Goal: Information Seeking & Learning: Learn about a topic

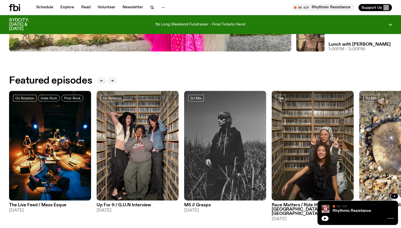
scroll to position [216, 0]
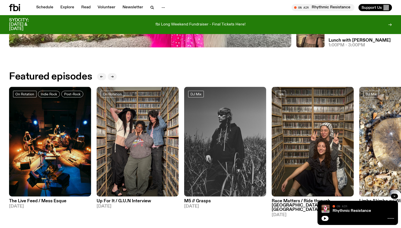
click at [395, 196] on icon "button" at bounding box center [395, 196] width 2 height 2
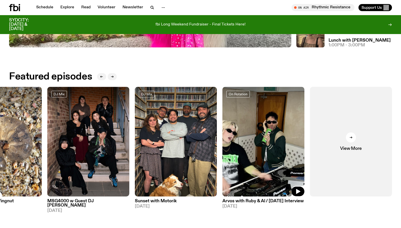
click at [244, 144] on img at bounding box center [264, 142] width 82 height 110
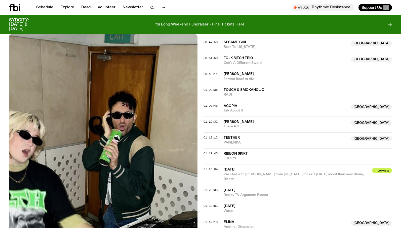
scroll to position [326, 0]
drag, startPoint x: 234, startPoint y: 175, endPoint x: 349, endPoint y: 175, distance: 114.3
click at [349, 175] on span "We chat with Karly Hartzman from North Carolina rockers Wednesday about their n…" at bounding box center [294, 176] width 141 height 8
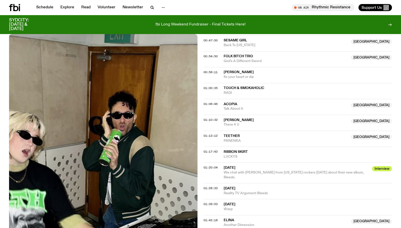
click at [349, 176] on span "We chat with Karly Hartzman from North Carolina rockers Wednesday about their n…" at bounding box center [297, 175] width 146 height 10
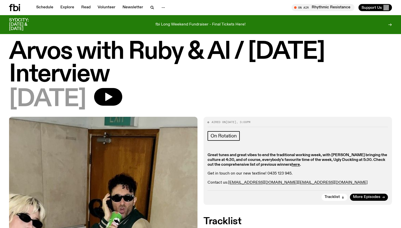
scroll to position [0, 0]
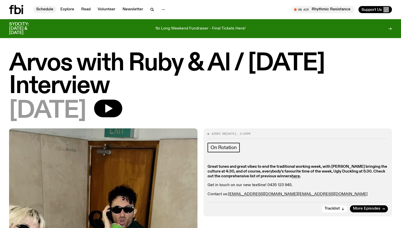
click at [46, 10] on link "Schedule" at bounding box center [44, 9] width 23 height 7
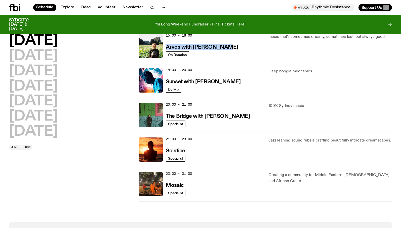
scroll to position [193, 0]
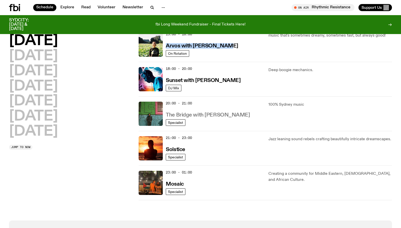
click at [209, 117] on h3 "The Bridge with Amelia Sparke" at bounding box center [208, 114] width 84 height 5
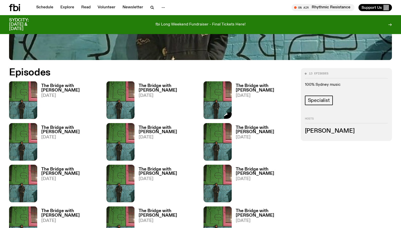
scroll to position [241, 0]
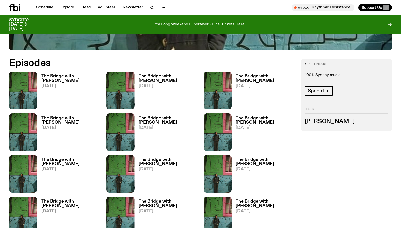
click at [248, 81] on h3 "The Bridge with Amelia Sparke" at bounding box center [265, 78] width 59 height 9
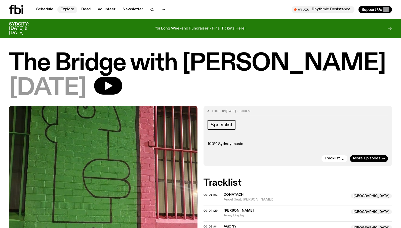
click at [68, 9] on link "Explore" at bounding box center [67, 9] width 20 height 7
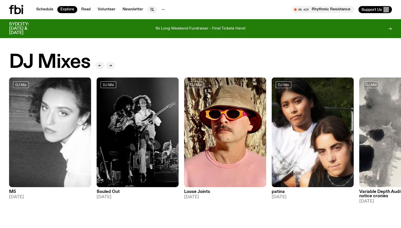
click at [153, 9] on icon "button" at bounding box center [152, 10] width 6 height 6
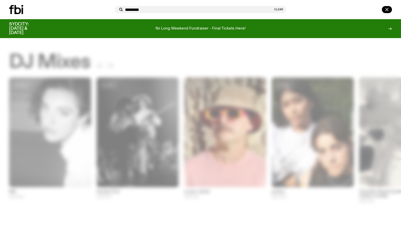
type input "*********"
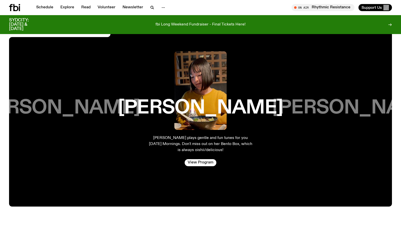
scroll to position [872, 0]
click at [51, 9] on link "Schedule" at bounding box center [44, 7] width 23 height 7
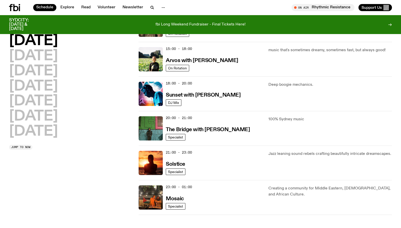
scroll to position [181, 0]
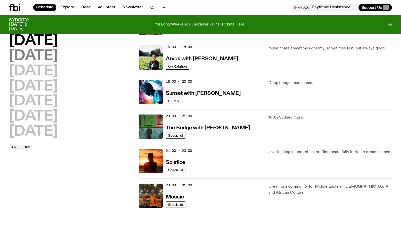
click at [38, 58] on h2 "Tuesday" at bounding box center [33, 56] width 49 height 14
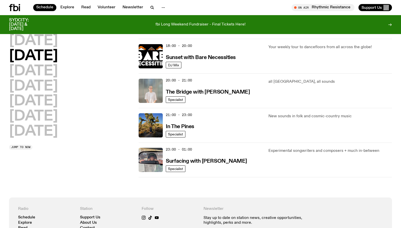
scroll to position [217, 0]
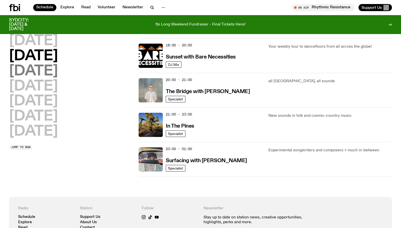
click at [58, 74] on h2 "Wednesday" at bounding box center [33, 71] width 49 height 14
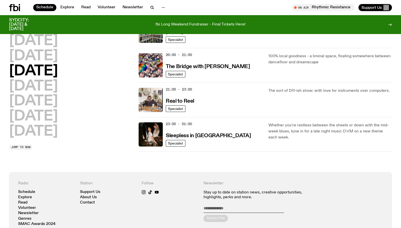
scroll to position [243, 0]
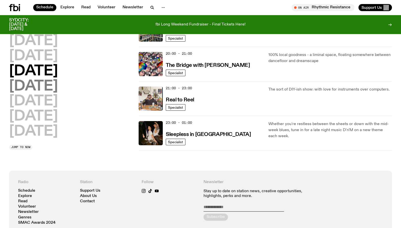
click at [49, 84] on h2 "Thursday" at bounding box center [33, 86] width 49 height 14
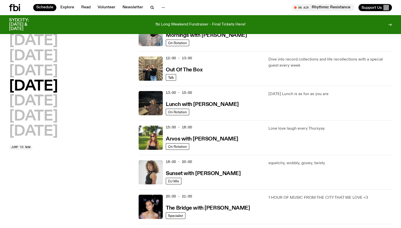
scroll to position [101, 0]
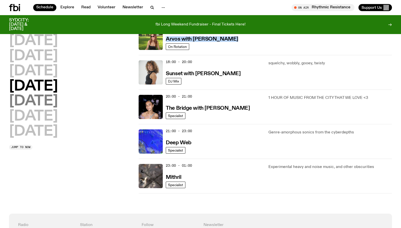
click at [40, 102] on h2 "Friday" at bounding box center [33, 101] width 49 height 14
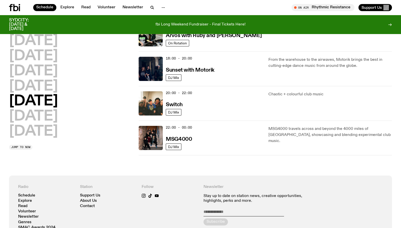
scroll to position [203, 0]
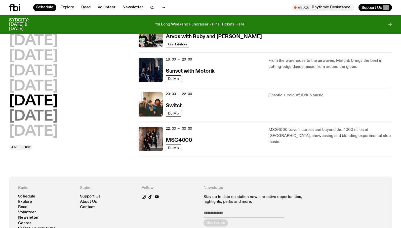
click at [39, 120] on h2 "Saturday" at bounding box center [33, 116] width 49 height 14
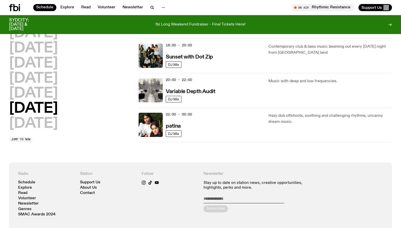
scroll to position [321, 0]
click at [49, 126] on h2 "Sunday" at bounding box center [33, 123] width 49 height 14
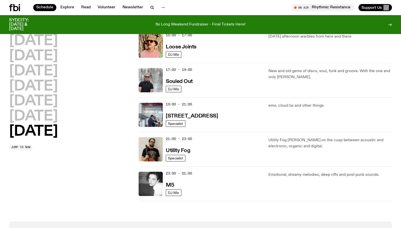
scroll to position [313, 0]
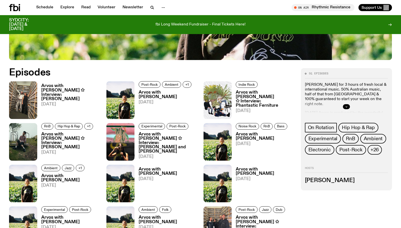
scroll to position [232, 0]
click at [345, 106] on icon "button" at bounding box center [346, 106] width 3 height 3
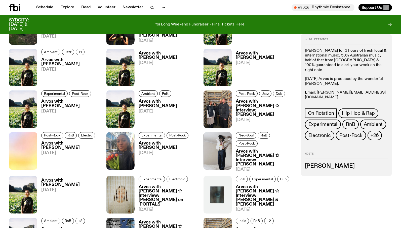
scroll to position [348, 0]
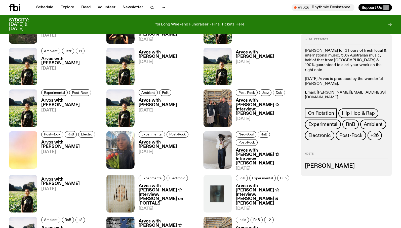
drag, startPoint x: 57, startPoint y: 142, endPoint x: 65, endPoint y: 140, distance: 8.8
click at [57, 142] on h3 "Arvos with Bri Kennedy" at bounding box center [70, 144] width 59 height 9
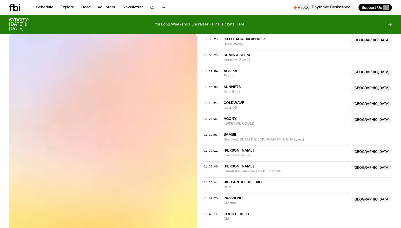
scroll to position [371, 0]
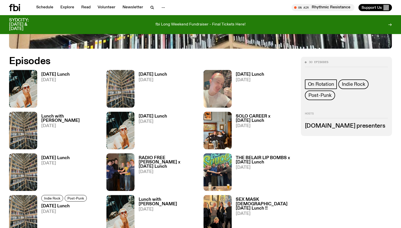
scroll to position [242, 0]
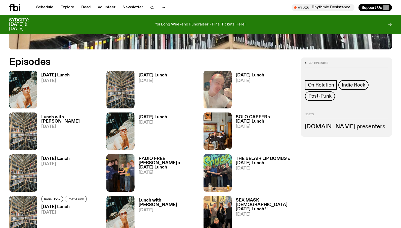
drag, startPoint x: 325, startPoint y: 128, endPoint x: 302, endPoint y: 115, distance: 26.3
click at [325, 128] on h3 "fbi.radio presenters" at bounding box center [346, 127] width 83 height 6
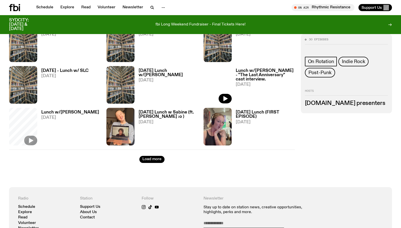
scroll to position [540, 0]
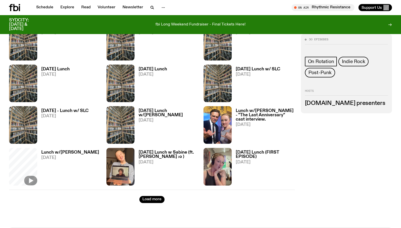
click at [156, 70] on h3 "Tuesday Lunch" at bounding box center [153, 69] width 28 height 4
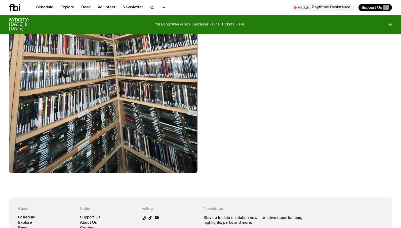
scroll to position [165, 0]
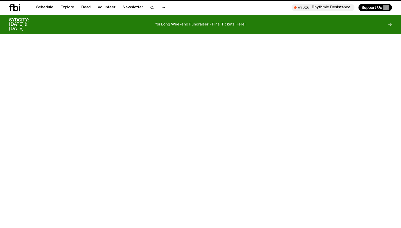
scroll to position [540, 0]
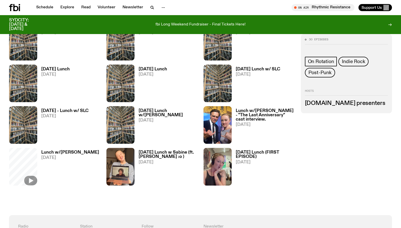
click at [54, 72] on span "[DATE]" at bounding box center [55, 74] width 28 height 4
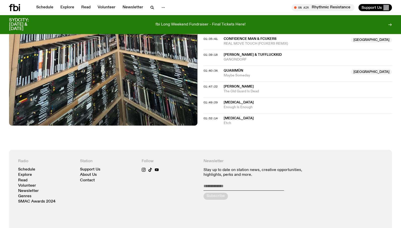
scroll to position [513, 0]
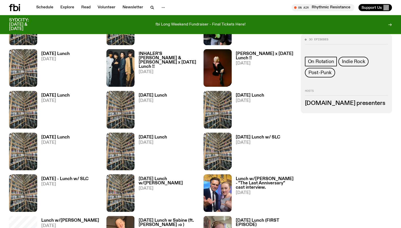
scroll to position [467, 0]
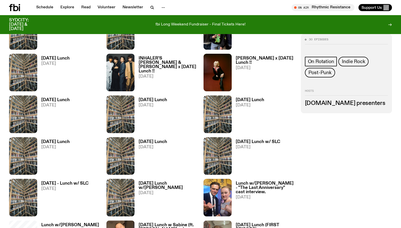
click at [262, 140] on h3 "Tuesday Lunch w/ SLC" at bounding box center [258, 142] width 45 height 4
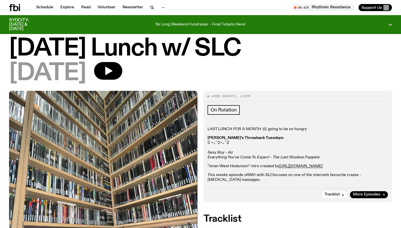
scroll to position [19, 0]
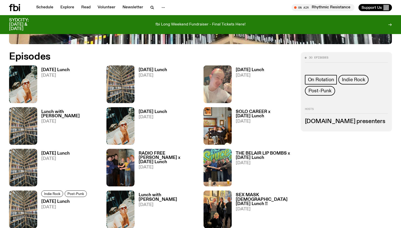
scroll to position [248, 0]
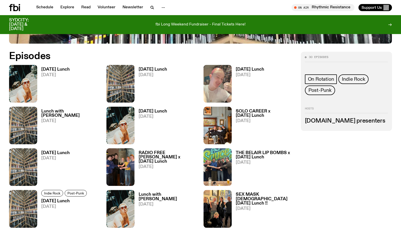
click at [51, 68] on h3 "Tuesday Lunch" at bounding box center [55, 69] width 28 height 4
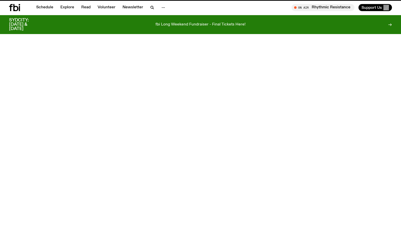
scroll to position [248, 0]
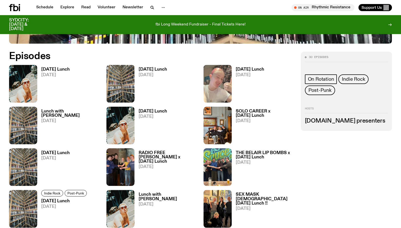
click at [143, 69] on h3 "Tuesday Lunch" at bounding box center [153, 69] width 28 height 4
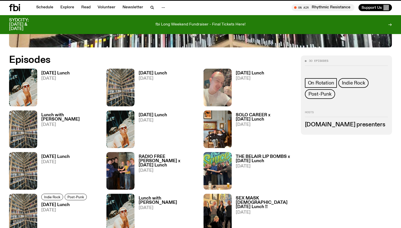
scroll to position [244, 0]
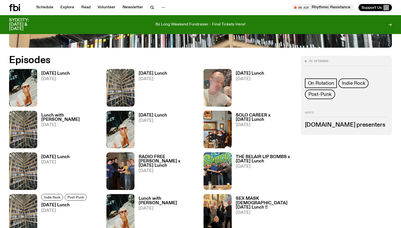
click at [256, 119] on h3 "SOLO CAREER x Tuesday Lunch" at bounding box center [265, 117] width 59 height 9
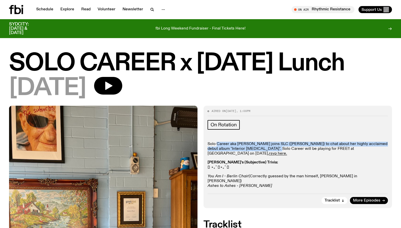
drag, startPoint x: 216, startPoint y: 144, endPoint x: 267, endPoint y: 150, distance: 50.8
click at [267, 150] on p "Solo Career aka Annabel Blackman joins SLC (Sabine Lee-Cook) to chat about her …" at bounding box center [298, 149] width 181 height 15
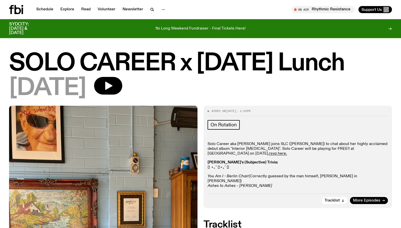
click at [267, 150] on p "Solo Career aka Annabel Blackman joins SLC (Sabine Lee-Cook) to chat about her …" at bounding box center [298, 149] width 181 height 15
drag, startPoint x: 225, startPoint y: 177, endPoint x: 300, endPoint y: 177, distance: 75.3
click at [300, 177] on p "You Am I - Berlin Chair (Correctly guessed by the man himself, Mark in Miranda)…" at bounding box center [298, 181] width 181 height 15
drag, startPoint x: 222, startPoint y: 163, endPoint x: 250, endPoint y: 164, distance: 28.2
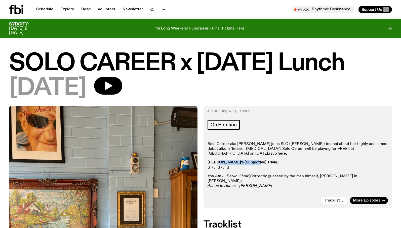
click at [250, 164] on strong "Sabine's (Subjective) Trivia:" at bounding box center [243, 162] width 71 height 4
click at [250, 163] on strong "Sabine's (Subjective) Trivia:" at bounding box center [243, 162] width 71 height 4
drag, startPoint x: 222, startPoint y: 181, endPoint x: 272, endPoint y: 180, distance: 50.4
click at [272, 180] on p "You Am I - Berlin Chair (Correctly guessed by the man himself, Mark in Miranda)…" at bounding box center [298, 181] width 181 height 15
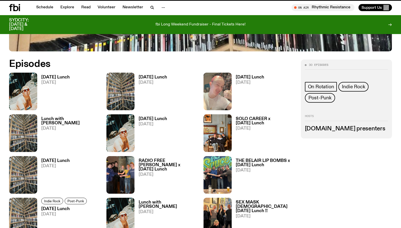
scroll to position [240, 0]
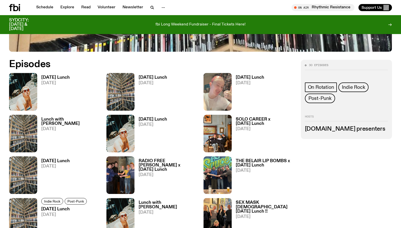
click at [245, 75] on h3 "Tuesday Lunch" at bounding box center [250, 77] width 28 height 4
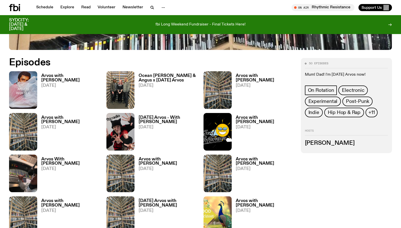
scroll to position [240, 0]
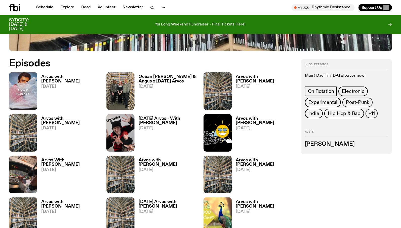
click at [172, 160] on h3 "Arvos with [PERSON_NAME]" at bounding box center [168, 162] width 59 height 9
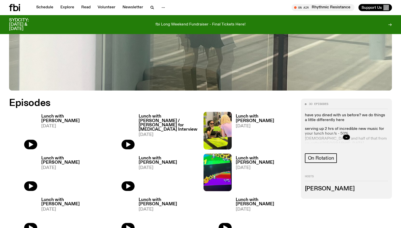
scroll to position [204, 0]
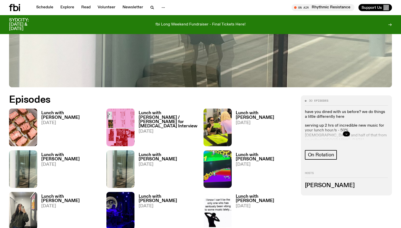
click at [346, 133] on icon "button" at bounding box center [346, 133] width 3 height 3
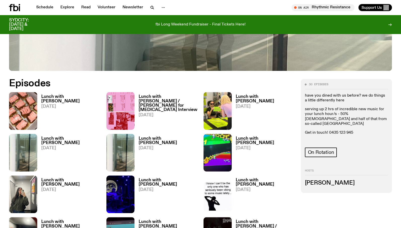
scroll to position [221, 0]
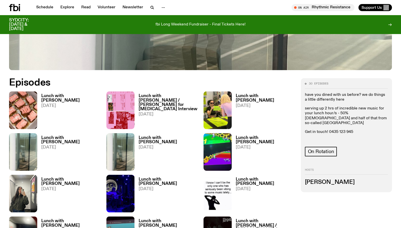
click at [265, 97] on h3 "Lunch with [PERSON_NAME]" at bounding box center [265, 98] width 59 height 9
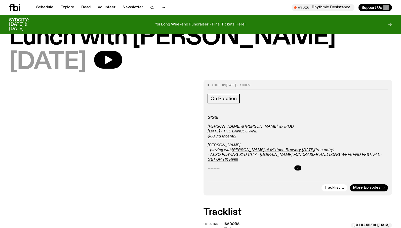
scroll to position [23, 0]
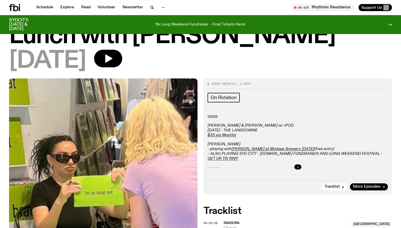
click at [298, 164] on div at bounding box center [298, 167] width 181 height 16
click at [297, 167] on icon "button" at bounding box center [298, 166] width 2 height 1
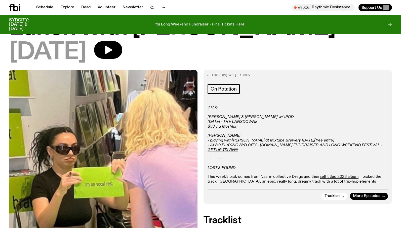
scroll to position [32, 0]
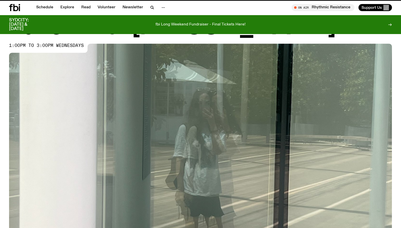
scroll to position [221, 0]
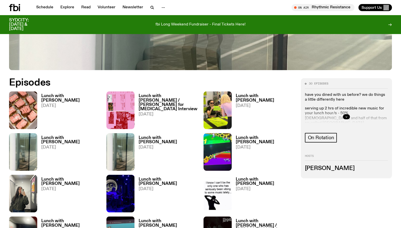
click at [62, 138] on h3 "Lunch with [PERSON_NAME]" at bounding box center [70, 139] width 59 height 9
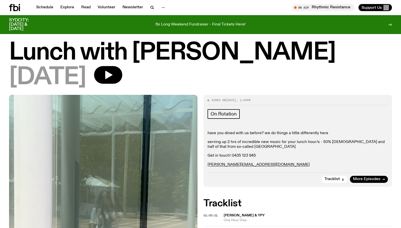
scroll to position [6, 0]
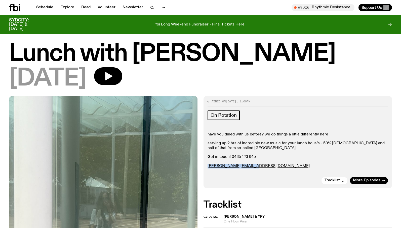
drag, startPoint x: 258, startPoint y: 164, endPoint x: 207, endPoint y: 164, distance: 50.6
click at [207, 164] on div "Aired on [DATE] 1:00pm On Rotation have you dined with us before? we do things …" at bounding box center [298, 142] width 189 height 92
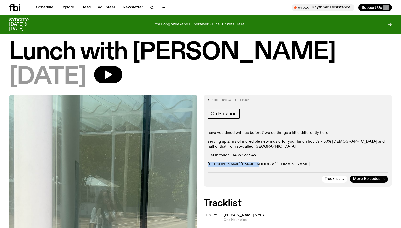
copy link "[PERSON_NAME][EMAIL_ADDRESS][DOMAIN_NAME]"
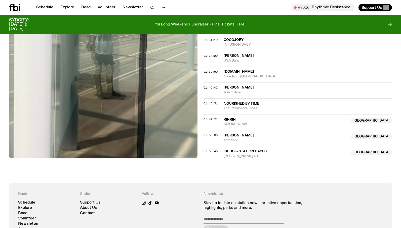
scroll to position [309, 0]
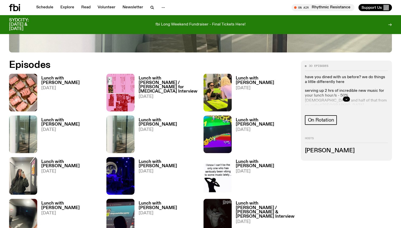
scroll to position [244, 0]
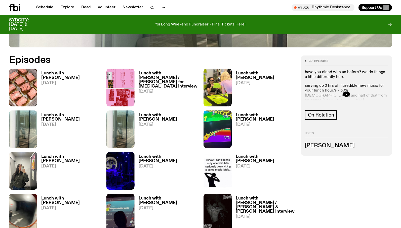
click at [168, 173] on link "Lunch with [PERSON_NAME] [DATE]" at bounding box center [166, 171] width 63 height 35
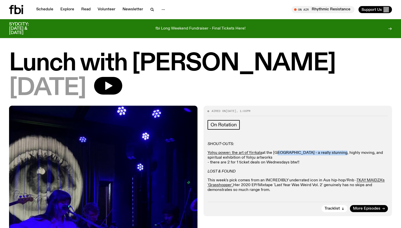
drag, startPoint x: 275, startPoint y: 154, endPoint x: 337, endPoint y: 153, distance: 61.4
click at [337, 153] on p "Yolŋu power: the art of Yirrkala at the [GEOGRAPHIC_DATA] - a really stunning, …" at bounding box center [298, 157] width 181 height 15
click at [336, 153] on p "Yolŋu power: the art of Yirrkala at the [GEOGRAPHIC_DATA] - a really stunning, …" at bounding box center [298, 157] width 181 height 15
drag, startPoint x: 232, startPoint y: 160, endPoint x: 288, endPoint y: 164, distance: 56.6
click at [288, 164] on p "Yolŋu power: the art of Yirrkala at the [GEOGRAPHIC_DATA] - a really stunning, …" at bounding box center [298, 157] width 181 height 15
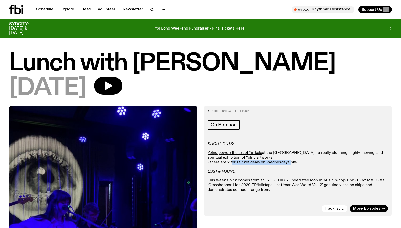
click at [288, 164] on p "Yolŋu power: the art of Yirrkala at the [GEOGRAPHIC_DATA] - a really stunning, …" at bounding box center [298, 157] width 181 height 15
drag, startPoint x: 219, startPoint y: 164, endPoint x: 297, endPoint y: 163, distance: 77.8
click at [297, 163] on p "Yolŋu power: the art of Yirrkala at the [GEOGRAPHIC_DATA] - a really stunning, …" at bounding box center [298, 157] width 181 height 15
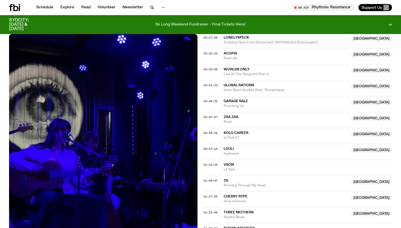
scroll to position [303, 0]
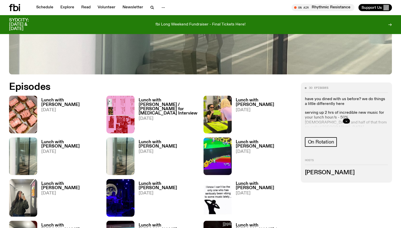
scroll to position [221, 0]
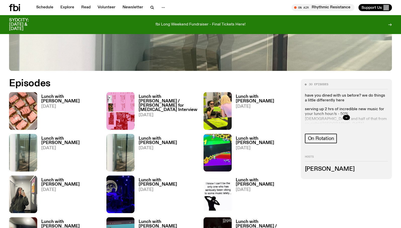
drag, startPoint x: 341, startPoint y: 117, endPoint x: 344, endPoint y: 117, distance: 3.5
click at [341, 117] on div at bounding box center [346, 117] width 83 height 16
click at [344, 117] on button "button" at bounding box center [346, 117] width 7 height 5
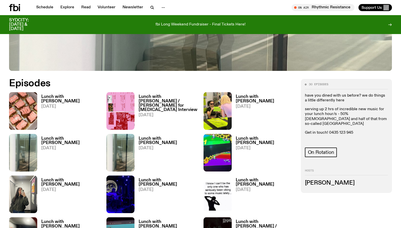
drag, startPoint x: 339, startPoint y: 137, endPoint x: 304, endPoint y: 138, distance: 34.3
click at [304, 138] on div "30 episodes have you dined with us before? we do things a little differently he…" at bounding box center [346, 136] width 91 height 114
copy link "[PERSON_NAME][EMAIL_ADDRESS][DOMAIN_NAME]"
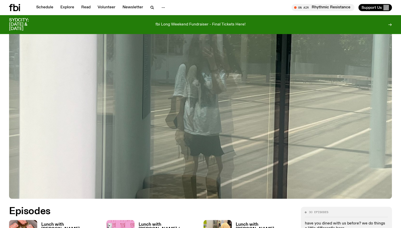
scroll to position [0, 0]
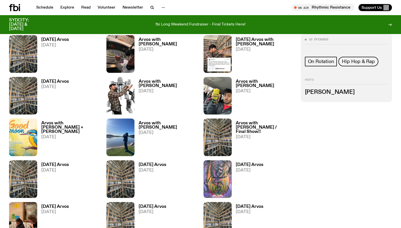
scroll to position [261, 0]
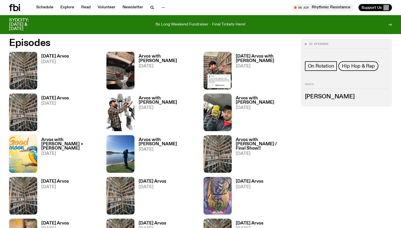
click at [184, 98] on h3 "Arvos with Mateo Baskaran" at bounding box center [168, 100] width 59 height 9
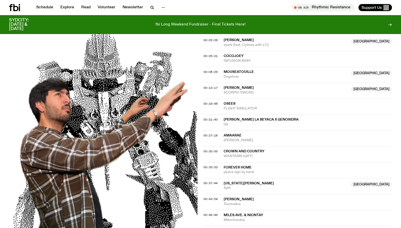
scroll to position [151, 0]
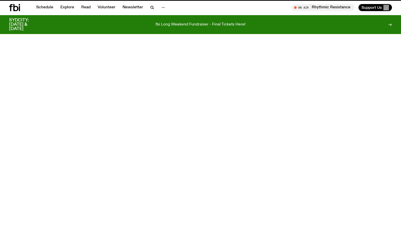
scroll to position [261, 0]
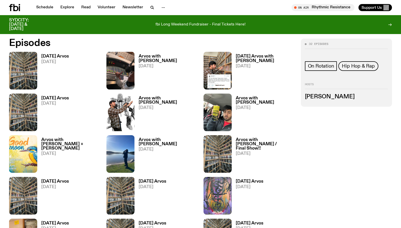
click at [60, 139] on h3 "Arvos with Lindsay + Matt" at bounding box center [70, 143] width 59 height 13
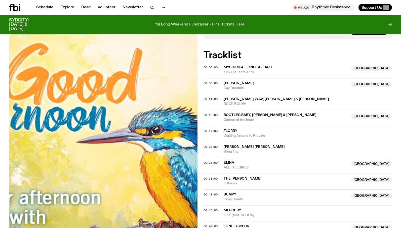
scroll to position [143, 0]
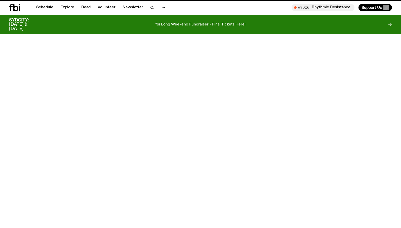
scroll to position [261, 0]
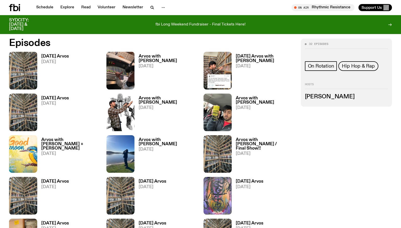
click at [264, 99] on h3 "Arvos with Mateo Baskaran" at bounding box center [265, 100] width 59 height 9
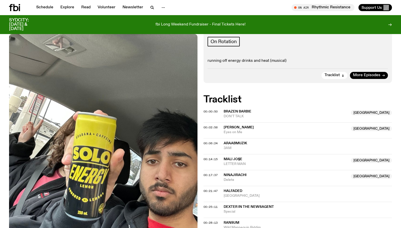
scroll to position [84, 0]
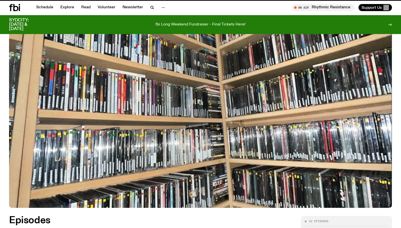
scroll to position [261, 0]
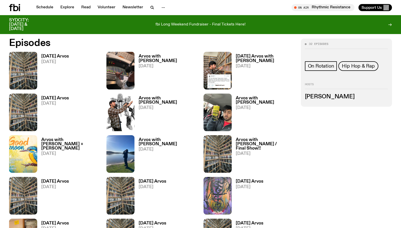
click at [253, 57] on h3 "Wednesday Arvos with Mateo Baskaran" at bounding box center [265, 58] width 59 height 9
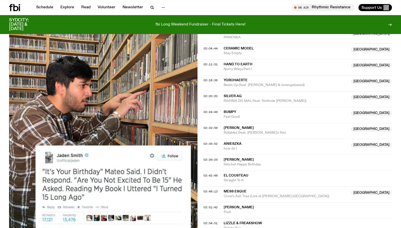
scroll to position [703, 0]
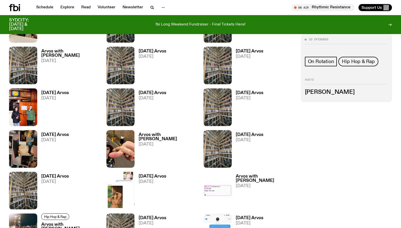
scroll to position [475, 0]
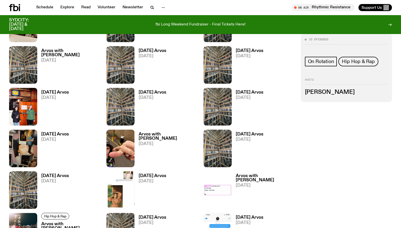
click at [164, 135] on h3 "Arvos with Giana Festa" at bounding box center [168, 136] width 59 height 9
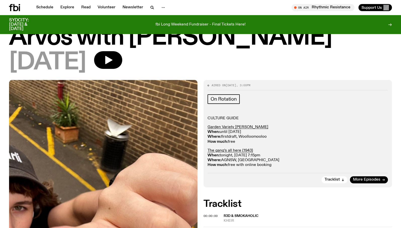
scroll to position [23, 0]
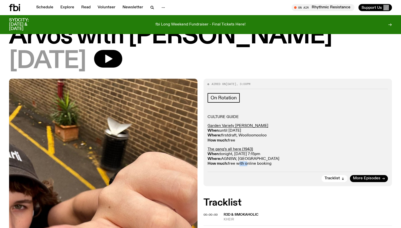
drag, startPoint x: 242, startPoint y: 164, endPoint x: 248, endPoint y: 164, distance: 6.0
click at [248, 164] on p "The gang’s all here (1943) When: tonight, April 23, 7:15pm Where: AGNSW, Sydney…" at bounding box center [298, 156] width 181 height 19
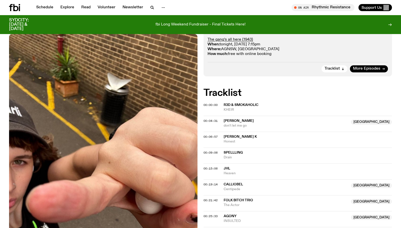
scroll to position [0, 0]
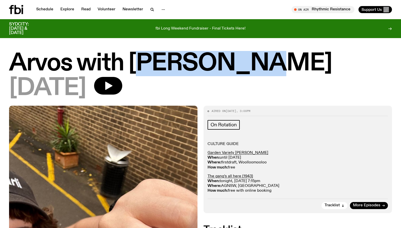
drag, startPoint x: 140, startPoint y: 63, endPoint x: 251, endPoint y: 66, distance: 111.3
click at [251, 66] on h1 "Arvos with Giana Festa" at bounding box center [200, 63] width 383 height 23
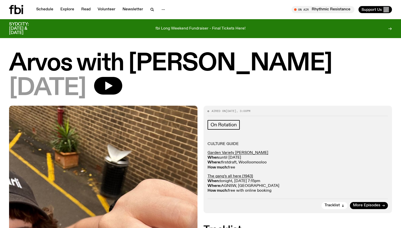
click at [134, 65] on h1 "Arvos with Giana Festa" at bounding box center [200, 63] width 383 height 23
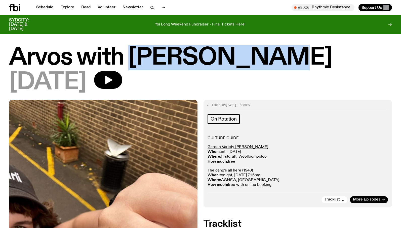
drag, startPoint x: 173, startPoint y: 59, endPoint x: 260, endPoint y: 60, distance: 86.9
click at [260, 60] on h1 "Arvos with Giana Festa" at bounding box center [200, 57] width 383 height 23
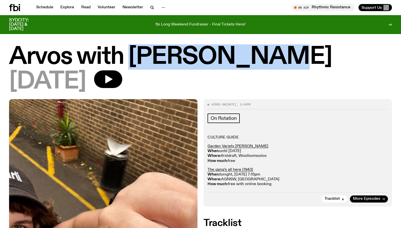
copy h1 "Giana Festa"
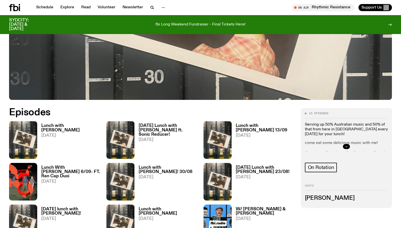
scroll to position [192, 0]
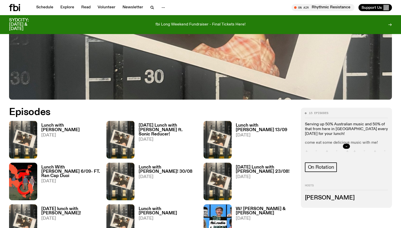
click at [344, 146] on button "button" at bounding box center [346, 146] width 7 height 5
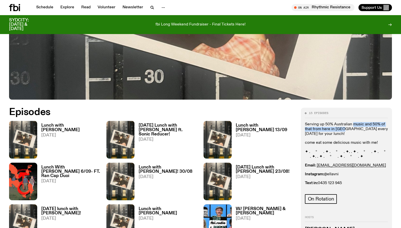
drag, startPoint x: 342, startPoint y: 127, endPoint x: 354, endPoint y: 126, distance: 11.3
click at [354, 126] on p "Serving up 50% Australian music and 50% of that from here in [GEOGRAPHIC_DATA] …" at bounding box center [346, 129] width 83 height 15
click at [252, 125] on h3 "Lunch with Ella Avni 13/09" at bounding box center [265, 127] width 59 height 9
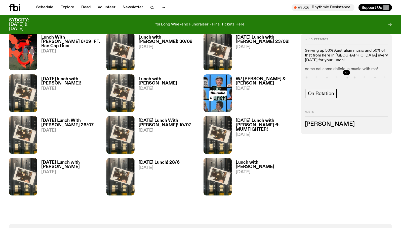
scroll to position [321, 0]
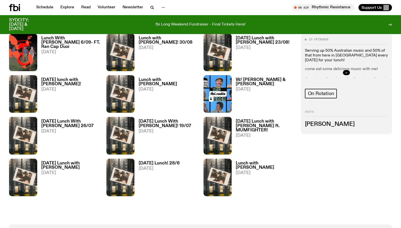
click at [251, 85] on h3 "W/ Josh Di Matteo & Cal Flannery" at bounding box center [265, 82] width 59 height 9
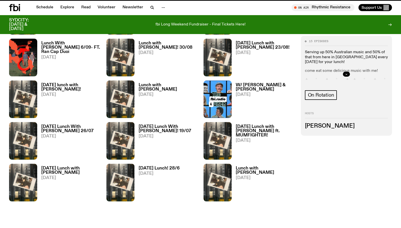
scroll to position [317, 0]
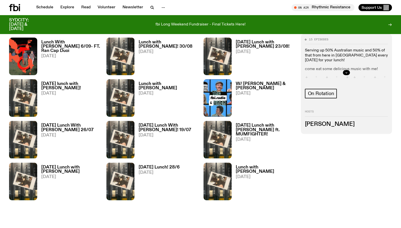
click at [246, 46] on h3 "Saturday Lunch with Ella Avni 23/08!" at bounding box center [265, 44] width 59 height 9
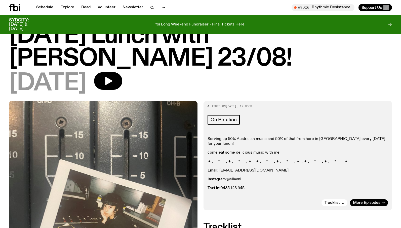
scroll to position [34, 0]
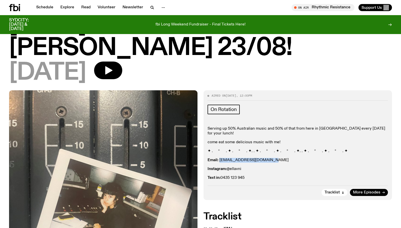
drag, startPoint x: 267, startPoint y: 155, endPoint x: 221, endPoint y: 155, distance: 46.3
click at [221, 158] on p "Email: ellalouiseavni@gmail.com" at bounding box center [298, 160] width 181 height 5
copy link "ellalouiseavni@gmail.com"
drag, startPoint x: 243, startPoint y: 164, endPoint x: 229, endPoint y: 165, distance: 14.1
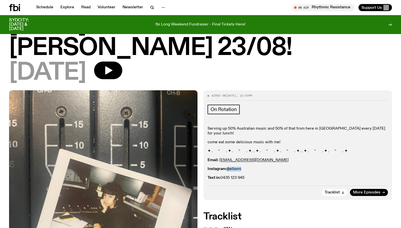
click at [229, 166] on p "Instagram: @ellavni" at bounding box center [298, 168] width 181 height 5
copy p "@ellavni"
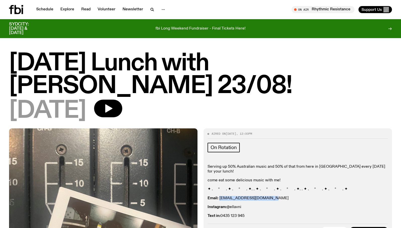
drag, startPoint x: 240, startPoint y: 193, endPoint x: 220, endPoint y: 193, distance: 19.6
click at [220, 196] on p "Email: ellalouiseavni@gmail.com" at bounding box center [298, 198] width 181 height 5
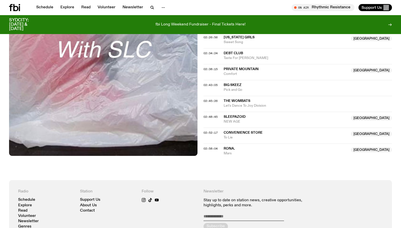
scroll to position [759, 0]
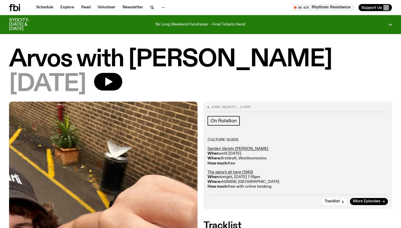
scroll to position [3, 0]
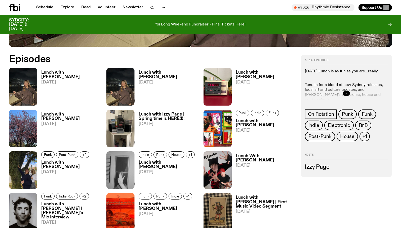
scroll to position [246, 0]
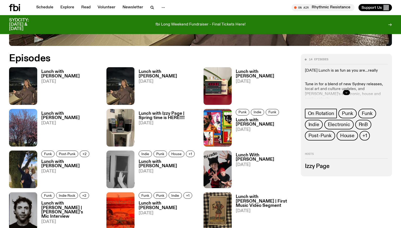
click at [349, 92] on button "button" at bounding box center [346, 92] width 7 height 5
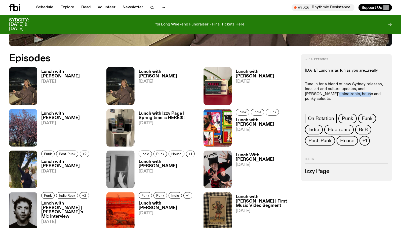
drag, startPoint x: 317, startPoint y: 94, endPoint x: 351, endPoint y: 94, distance: 34.0
click at [351, 94] on p "Tune in for a blend of new Sydney releases, local art and culture updates, and …" at bounding box center [346, 89] width 83 height 24
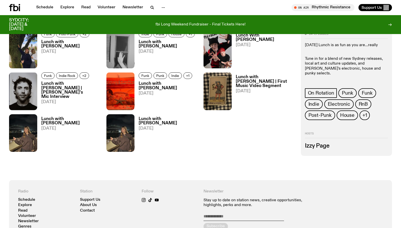
scroll to position [365, 0]
click at [147, 120] on h3 "Lunch with [PERSON_NAME]" at bounding box center [168, 120] width 59 height 9
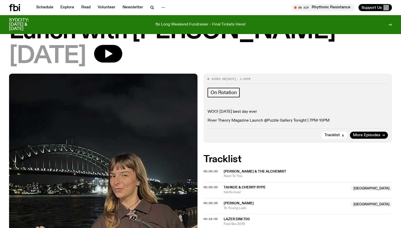
scroll to position [34, 0]
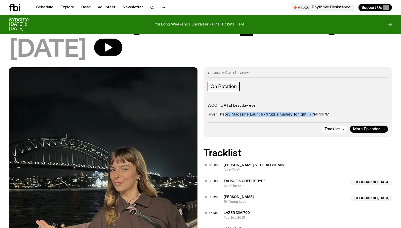
drag, startPoint x: 225, startPoint y: 115, endPoint x: 315, endPoint y: 115, distance: 89.7
click at [315, 115] on p "River Theory Magazine Launch @Puzzle Gallery Tonight | 7PM-10PM" at bounding box center [298, 114] width 181 height 5
drag, startPoint x: 315, startPoint y: 115, endPoint x: 312, endPoint y: 115, distance: 2.8
click at [315, 115] on p "River Theory Magazine Launch @Puzzle Gallery Tonight | 7PM-10PM" at bounding box center [298, 114] width 181 height 5
drag, startPoint x: 240, startPoint y: 114, endPoint x: 301, endPoint y: 114, distance: 60.9
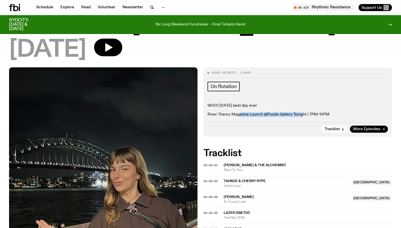
click at [301, 114] on p "River Theory Magazine Launch @Puzzle Gallery Tonight | 7PM-10PM" at bounding box center [298, 114] width 181 height 5
click at [300, 114] on p "River Theory Magazine Launch @Puzzle Gallery Tonight | 7PM-10PM" at bounding box center [298, 114] width 181 height 5
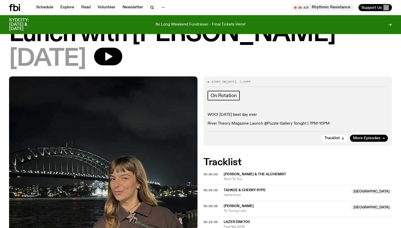
scroll to position [0, 0]
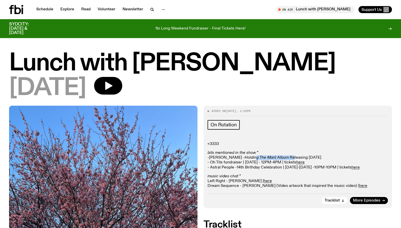
drag, startPoint x: 252, startPoint y: 159, endPoint x: 287, endPoint y: 158, distance: 34.8
click at [287, 158] on p "bits mentioned in the show * - [PERSON_NAME] - Holding The Man | Album Releasin…" at bounding box center [298, 159] width 181 height 19
drag, startPoint x: 241, startPoint y: 161, endPoint x: 283, endPoint y: 160, distance: 41.8
click at [283, 160] on p "bits mentioned in the show * - Dylan Maxwell - Holding The Man | Album Releasin…" at bounding box center [298, 159] width 181 height 19
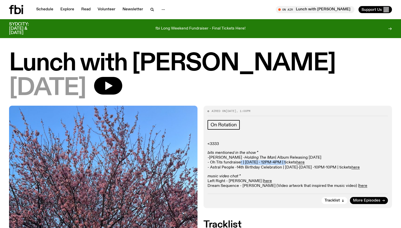
click at [283, 160] on p "bits mentioned in the show * - Dylan Maxwell - Holding The Man | Album Releasin…" at bounding box center [298, 159] width 181 height 19
drag, startPoint x: 212, startPoint y: 167, endPoint x: 276, endPoint y: 166, distance: 63.7
click at [276, 166] on p "bits mentioned in the show * - Dylan Maxwell - Holding The Man | Album Releasin…" at bounding box center [298, 159] width 181 height 19
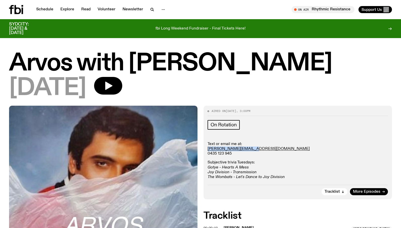
drag, startPoint x: 250, startPoint y: 150, endPoint x: 205, endPoint y: 149, distance: 44.1
click at [205, 149] on div "Aired on [DATE] 3:00pm On Rotation Text or email me at: [PERSON_NAME][EMAIL_ADD…" at bounding box center [298, 152] width 189 height 93
copy link "[PERSON_NAME][EMAIL_ADDRESS][DOMAIN_NAME]"
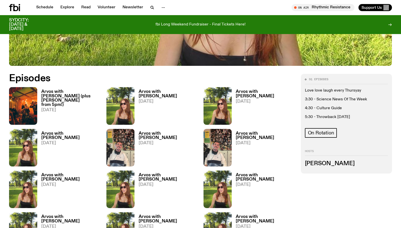
scroll to position [217, 0]
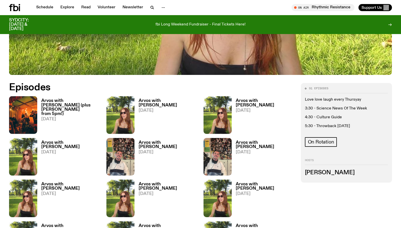
click at [184, 108] on span "[DATE]" at bounding box center [168, 110] width 59 height 4
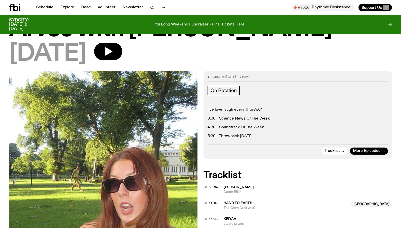
scroll to position [38, 0]
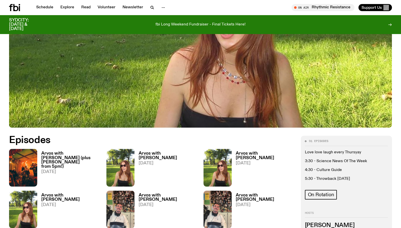
scroll to position [168, 0]
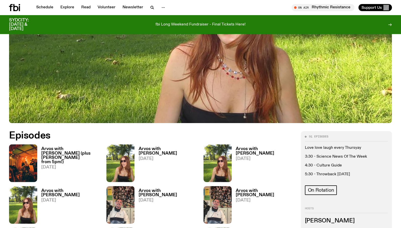
click at [262, 147] on h3 "Arvos with Lizzie Bowles" at bounding box center [265, 151] width 59 height 9
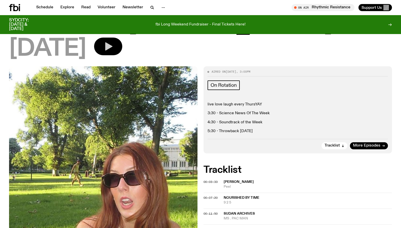
scroll to position [35, 0]
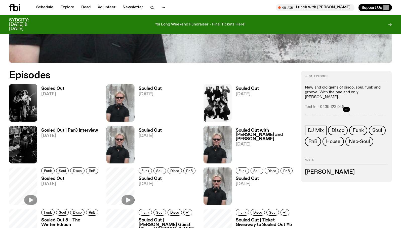
scroll to position [233, 0]
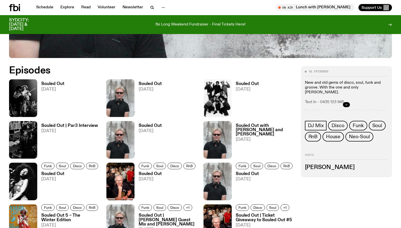
click at [346, 103] on icon "button" at bounding box center [346, 104] width 3 height 3
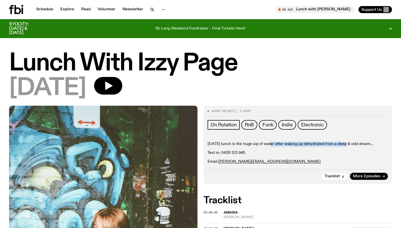
drag, startPoint x: 270, startPoint y: 144, endPoint x: 342, endPoint y: 144, distance: 72.8
click at [342, 144] on p "[DATE] lunch is the huge sip of water after waking up dehydrated from a deep & …" at bounding box center [298, 144] width 181 height 5
drag, startPoint x: 228, startPoint y: 112, endPoint x: 234, endPoint y: 112, distance: 6.0
click at [234, 112] on span "Aired on 09.01.25 , 1:00pm" at bounding box center [231, 111] width 39 height 3
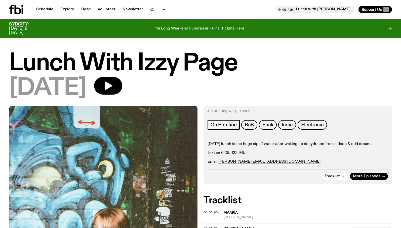
click at [234, 112] on span "09.01.25" at bounding box center [231, 111] width 11 height 4
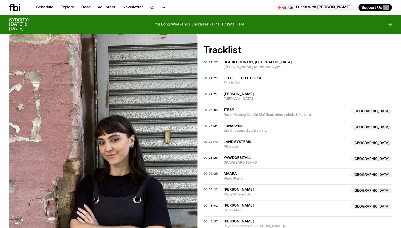
scroll to position [162, 0]
